Goal: Book appointment/travel/reservation

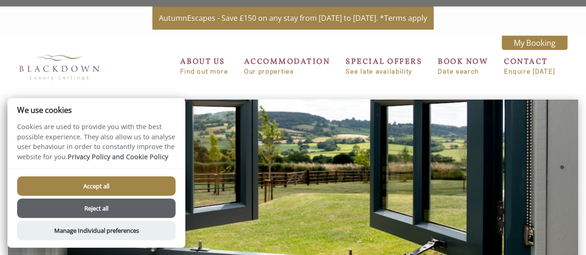
click at [99, 184] on button "Accept all" at bounding box center [96, 186] width 159 height 19
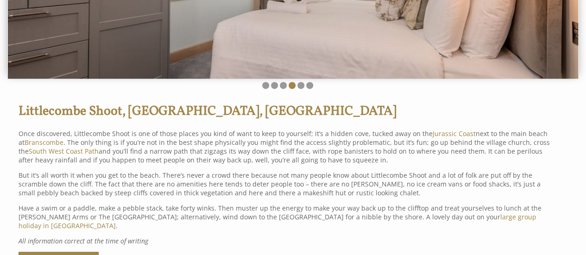
scroll to position [215, 0]
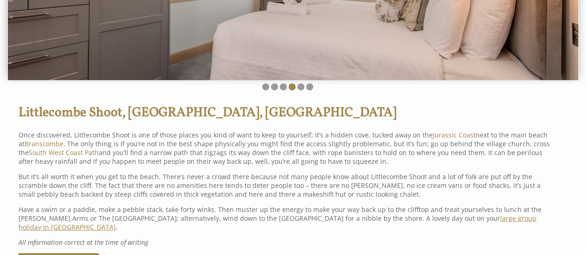
click at [450, 217] on link "large group holiday in [GEOGRAPHIC_DATA]" at bounding box center [278, 223] width 518 height 18
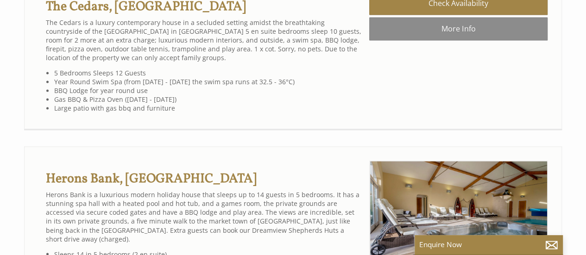
scroll to position [651, 0]
click at [326, 177] on li "Herons Bank, [GEOGRAPHIC_DATA] Check Availability More Info" at bounding box center [293, 246] width 538 height 201
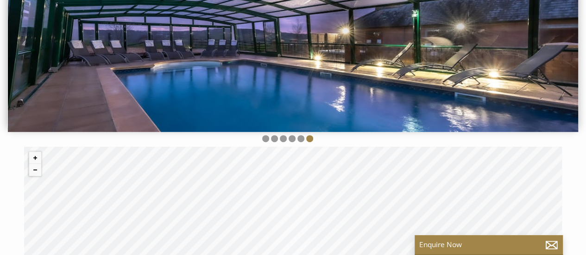
scroll to position [162, 0]
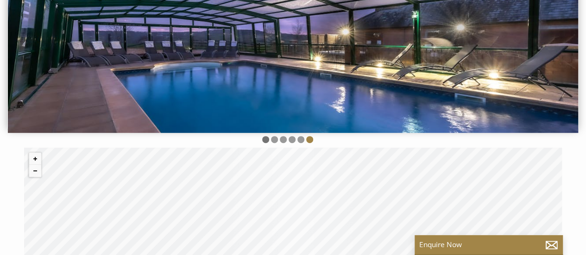
click at [264, 136] on li at bounding box center [265, 139] width 7 height 7
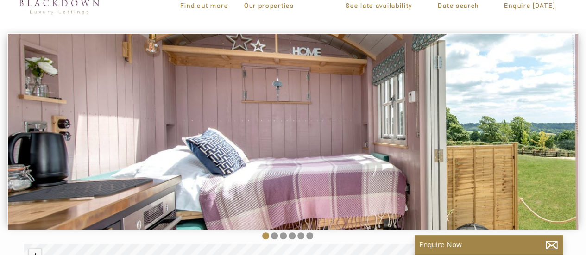
scroll to position [67, 0]
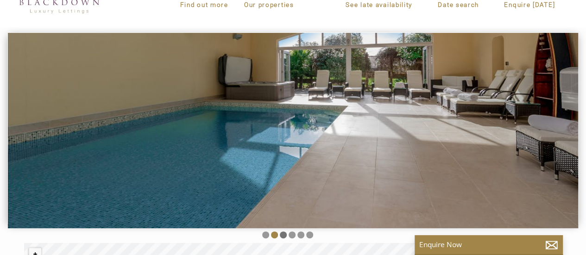
click at [282, 235] on li at bounding box center [283, 235] width 7 height 7
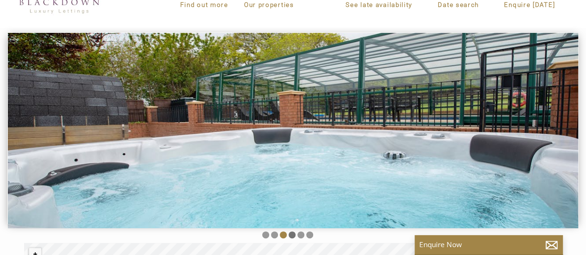
click at [290, 235] on li at bounding box center [292, 235] width 7 height 7
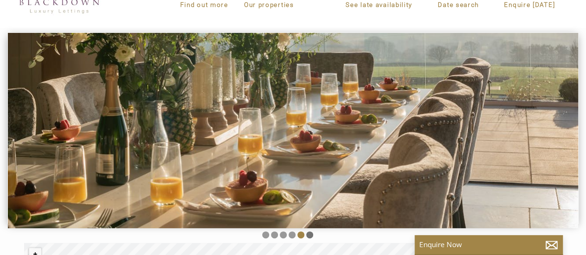
click at [309, 235] on li at bounding box center [309, 235] width 7 height 7
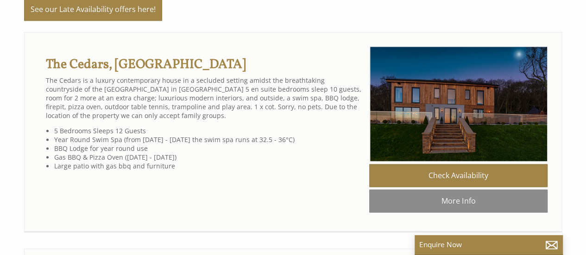
scroll to position [590, 0]
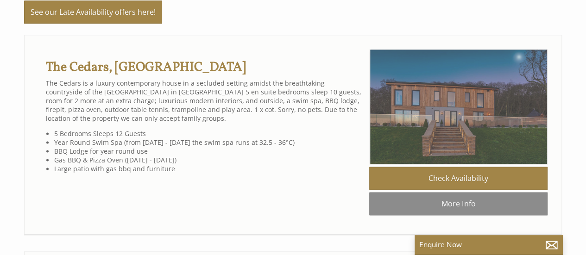
click at [469, 88] on img at bounding box center [459, 106] width 178 height 115
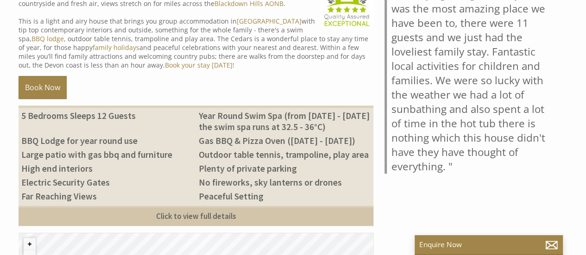
scroll to position [358, 0]
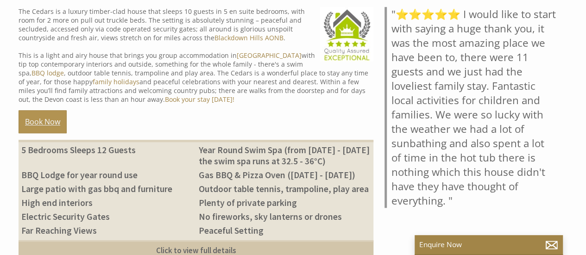
click at [44, 121] on link "Book Now" at bounding box center [43, 121] width 48 height 23
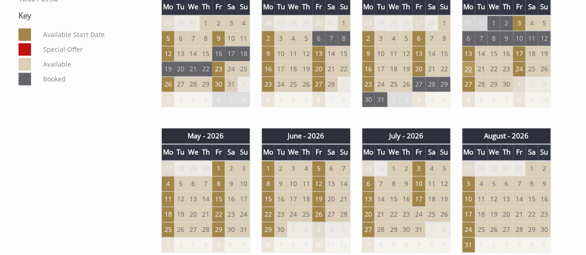
scroll to position [529, 0]
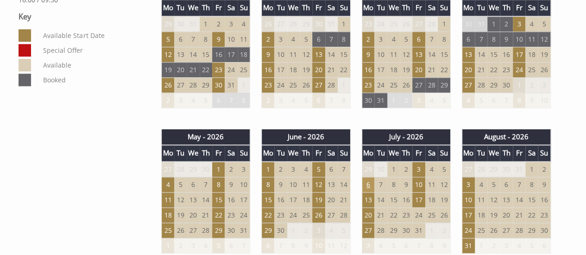
click at [368, 182] on td "6" at bounding box center [368, 184] width 13 height 15
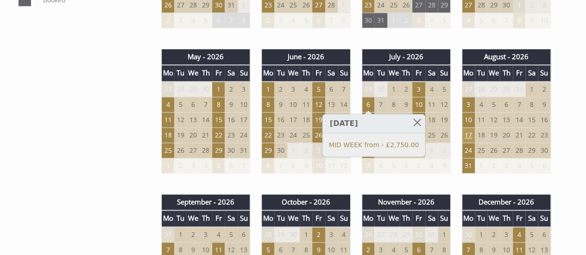
scroll to position [612, 0]
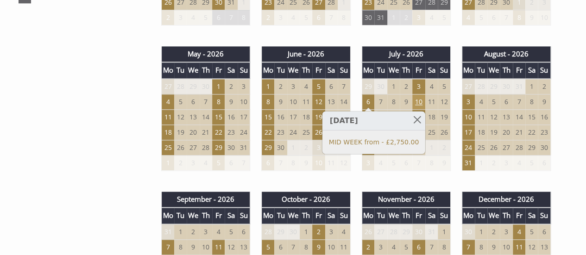
click at [419, 99] on td "10" at bounding box center [418, 101] width 13 height 15
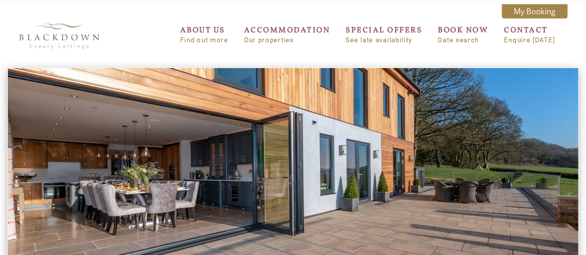
scroll to position [0, 0]
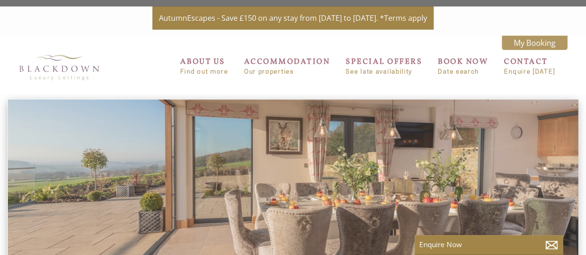
scroll to position [358, 0]
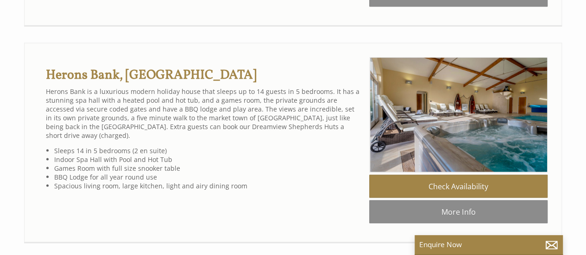
scroll to position [799, 0]
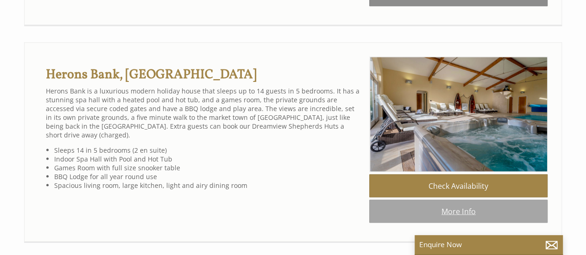
click at [465, 210] on link "More Info" at bounding box center [458, 211] width 178 height 23
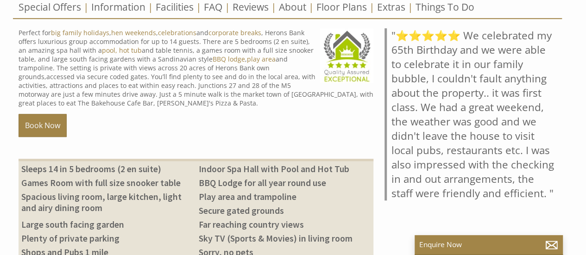
scroll to position [333, 0]
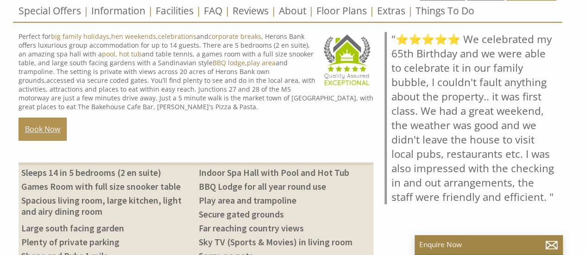
click at [26, 128] on link "Book Now" at bounding box center [43, 129] width 48 height 23
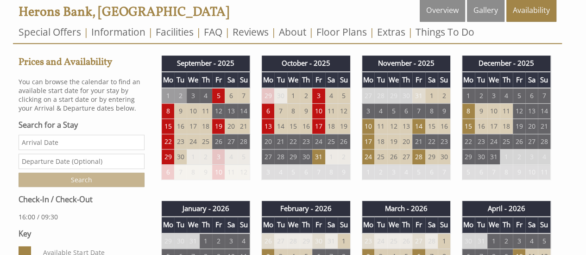
scroll to position [314, 0]
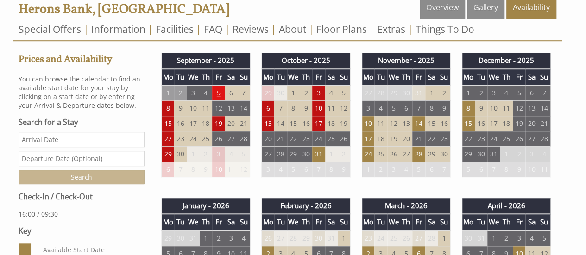
click at [220, 93] on td "5" at bounding box center [218, 93] width 13 height 16
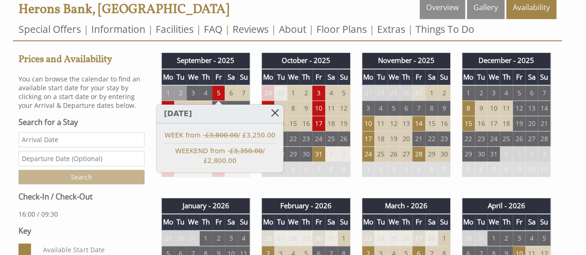
click at [274, 112] on link at bounding box center [275, 113] width 16 height 16
